Goal: Ask a question: Seek information or help from site administrators or community

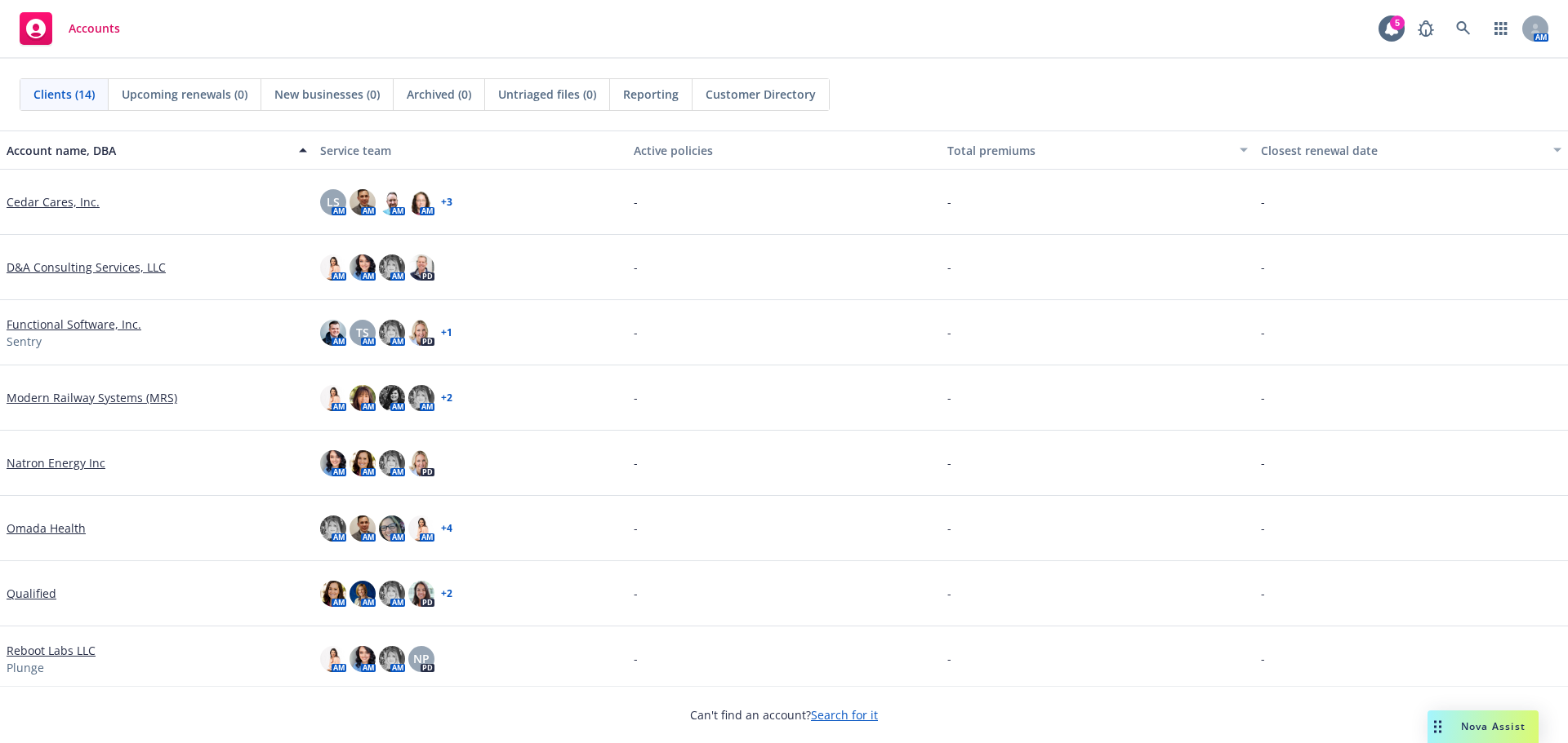
click at [1469, 735] on div "Nova Assist" at bounding box center [1483, 727] width 111 height 33
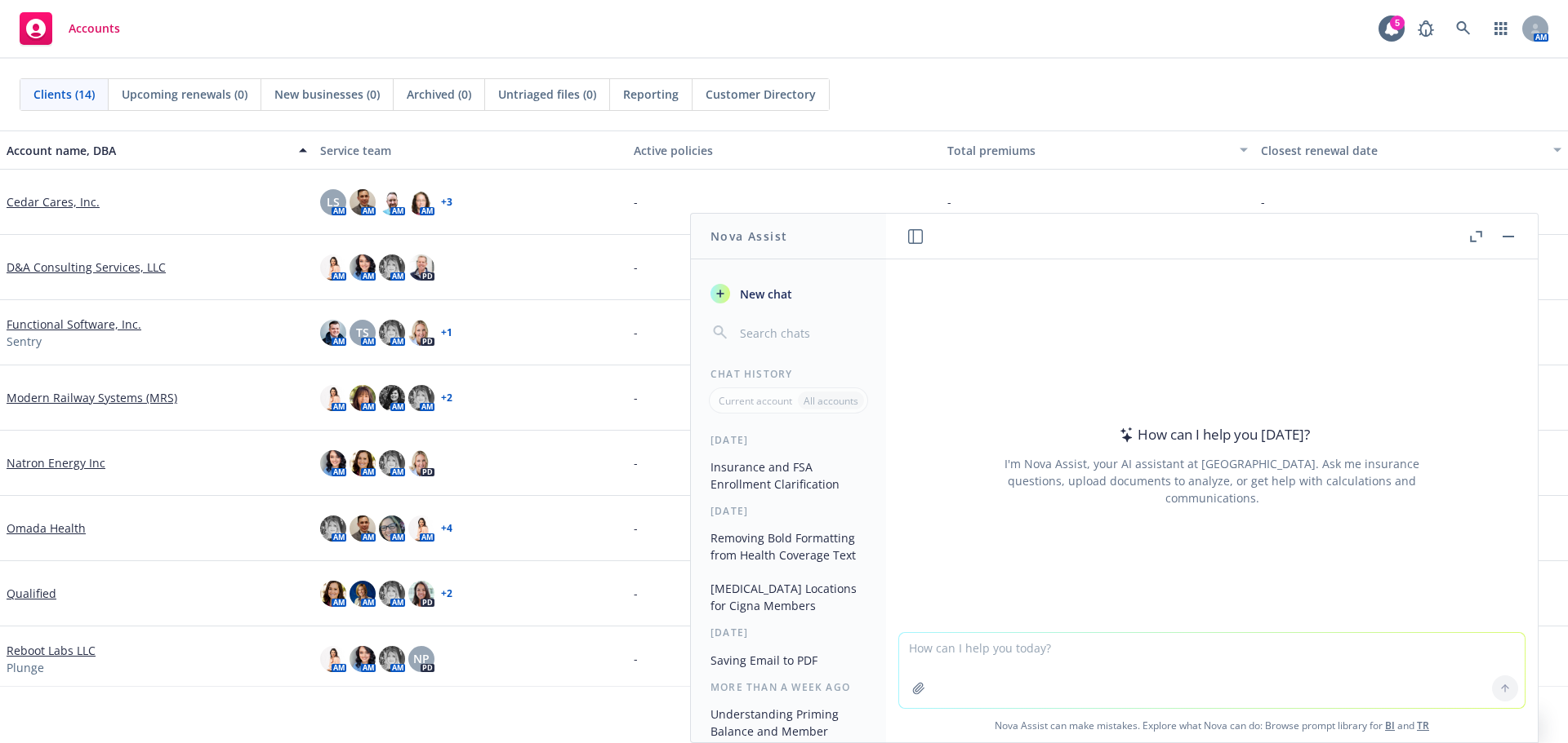
click at [967, 648] on textarea at bounding box center [1212, 670] width 626 height 75
type textarea "Can you please write a summary for medical opt our credit of $250 monthly"
